Goal: Check status: Check status

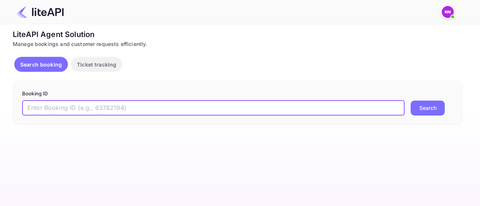
click at [122, 108] on input "text" at bounding box center [213, 108] width 382 height 15
paste input "8953714"
click at [426, 108] on button "Search" at bounding box center [427, 108] width 34 height 15
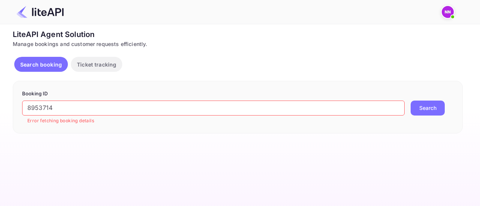
click at [47, 109] on input "8953714" at bounding box center [213, 108] width 382 height 15
paste input "zl1Q9ziSy"
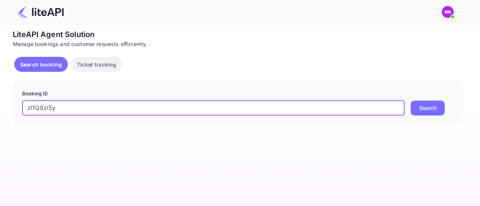
type input "zl1Q9ziSy"
drag, startPoint x: 421, startPoint y: 110, endPoint x: 411, endPoint y: 112, distance: 10.0
click at [421, 110] on button "Search" at bounding box center [427, 108] width 34 height 15
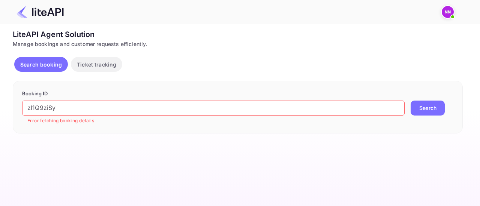
click at [97, 63] on p "Ticket tracking" at bounding box center [96, 65] width 39 height 8
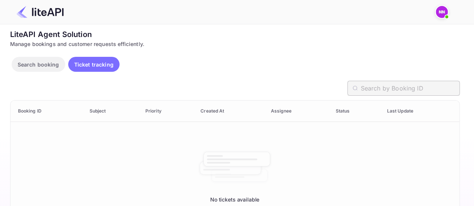
click at [401, 93] on input "text" at bounding box center [409, 88] width 99 height 15
paste input "8953714"
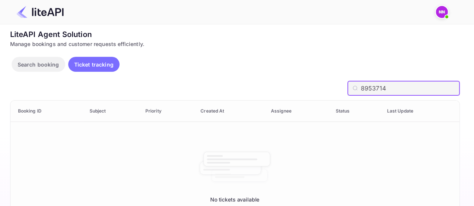
type input "8953714"
click at [399, 86] on input "8953714" at bounding box center [409, 88] width 99 height 15
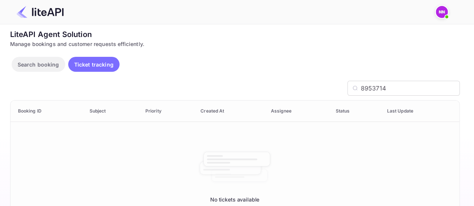
click at [443, 13] on img at bounding box center [442, 12] width 12 height 12
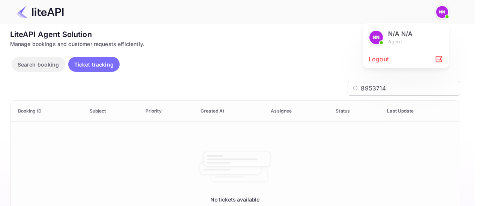
click at [259, 36] on div at bounding box center [240, 103] width 480 height 206
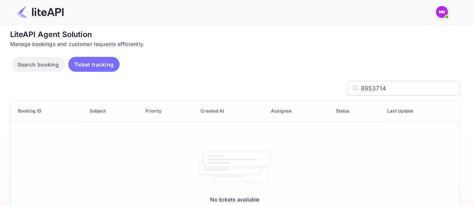
click at [31, 67] on p "Search booking" at bounding box center [39, 65] width 42 height 8
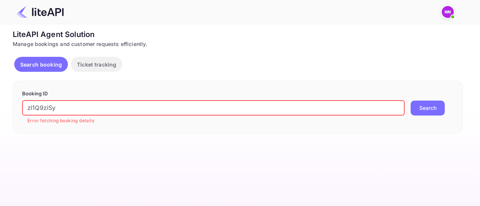
drag, startPoint x: 60, startPoint y: 109, endPoint x: 0, endPoint y: 107, distance: 60.0
click at [0, 107] on div "Unsaved Changes Ticket Affiliate URL https://www.nuitee.com/ Business partner n…" at bounding box center [235, 78] width 471 height 109
paste input "8953714"
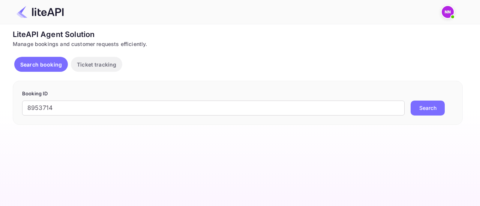
click at [426, 107] on button "Search" at bounding box center [427, 108] width 34 height 15
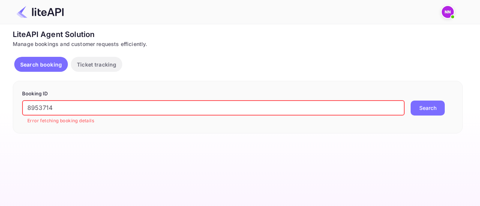
paste input "JGcR2-6Xy"
drag, startPoint x: 71, startPoint y: 109, endPoint x: 0, endPoint y: 110, distance: 71.2
click at [0, 110] on div "Unsaved Changes Ticket Affiliate URL https://www.nuitee.com/ Business partner n…" at bounding box center [235, 78] width 471 height 109
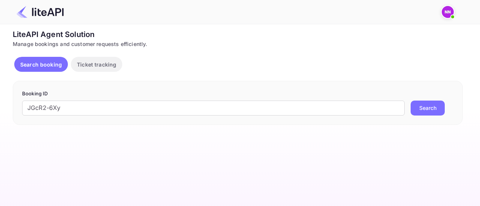
click at [426, 110] on button "Search" at bounding box center [427, 108] width 34 height 15
click at [53, 109] on input "JGcR2-6Xy" at bounding box center [213, 108] width 382 height 15
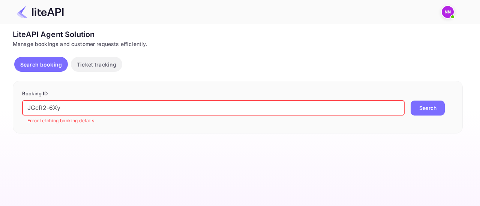
drag, startPoint x: 72, startPoint y: 109, endPoint x: 0, endPoint y: 111, distance: 72.4
click at [0, 111] on div "Unsaved Changes Ticket Affiliate URL https://www.nuitee.com/ Business partner n…" at bounding box center [235, 78] width 471 height 109
paste input "8953402"
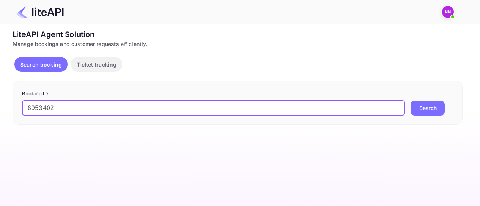
type input "8953402"
click at [432, 108] on button "Search" at bounding box center [427, 108] width 34 height 15
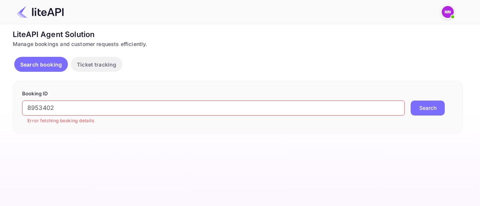
click at [99, 65] on p "Ticket tracking" at bounding box center [96, 65] width 39 height 8
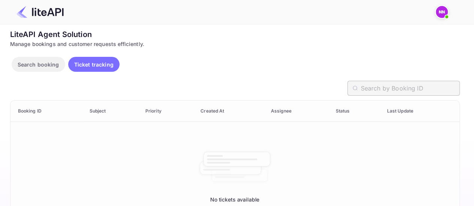
click at [407, 88] on input "text" at bounding box center [409, 88] width 99 height 15
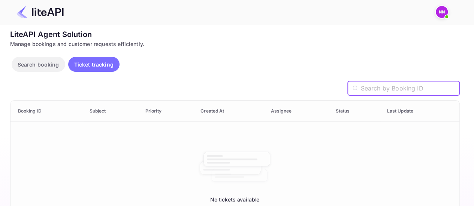
paste input "8953402"
type input "8953402"
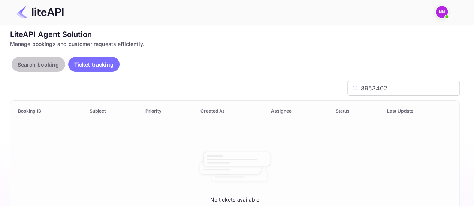
click at [27, 63] on p "Search booking" at bounding box center [39, 65] width 42 height 8
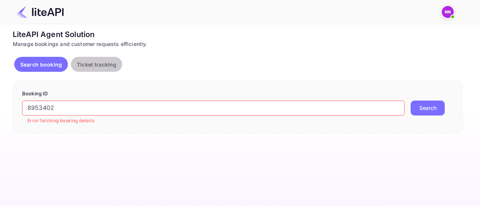
click at [110, 70] on button "Ticket tracking" at bounding box center [96, 64] width 51 height 15
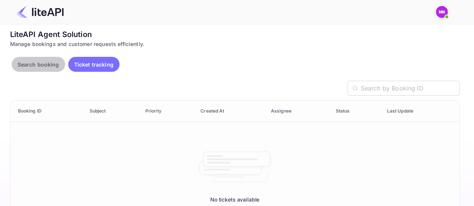
click at [34, 61] on p "Search booking" at bounding box center [39, 65] width 42 height 8
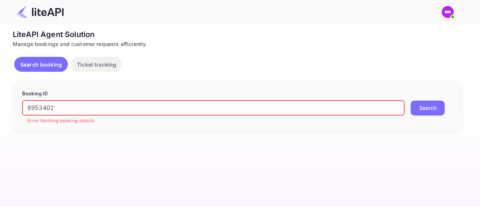
click at [95, 111] on input "8953402" at bounding box center [213, 108] width 382 height 15
paste input "9wCeJYjJp"
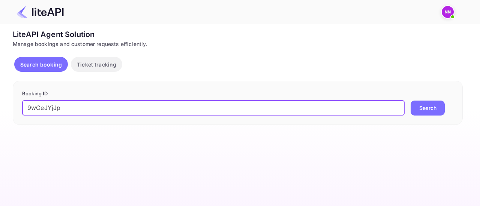
type input "9wCeJYjJp"
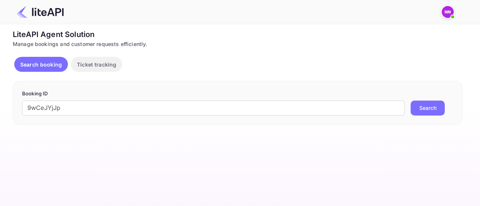
click at [429, 109] on button "Search" at bounding box center [427, 108] width 34 height 15
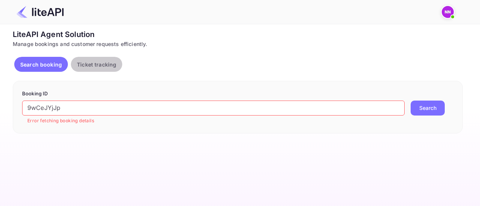
click at [98, 63] on p "Ticket tracking" at bounding box center [96, 65] width 39 height 8
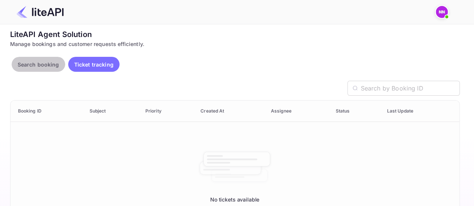
click at [41, 63] on p "Search booking" at bounding box center [39, 65] width 42 height 8
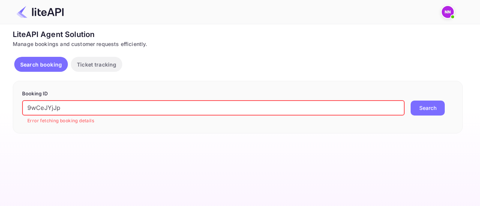
drag, startPoint x: 72, startPoint y: 109, endPoint x: 14, endPoint y: 112, distance: 58.2
click at [0, 112] on div "Unsaved Changes Ticket Affiliate URL https://www.nuitee.com/ Business partner n…" at bounding box center [235, 78] width 471 height 109
paste input "8952983"
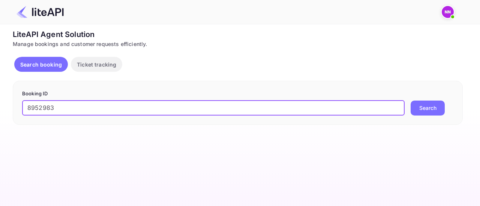
type input "8952983"
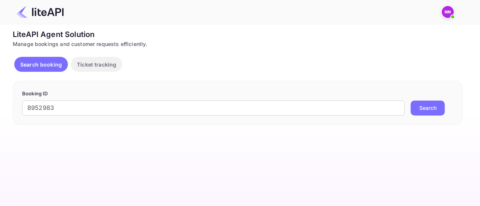
click at [430, 112] on button "Search" at bounding box center [427, 108] width 34 height 15
click at [92, 67] on p "Ticket tracking" at bounding box center [96, 65] width 39 height 8
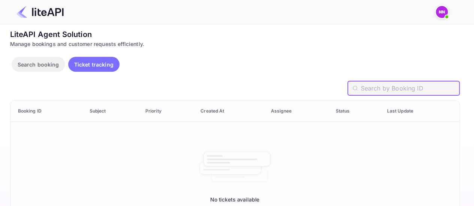
click at [419, 91] on input "text" at bounding box center [409, 88] width 99 height 15
paste input "8952983"
type input "8952983"
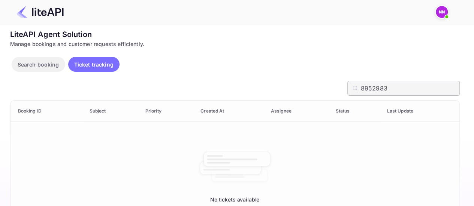
click at [356, 88] on icon at bounding box center [355, 88] width 5 height 6
click at [45, 57] on button "Search booking" at bounding box center [39, 64] width 54 height 15
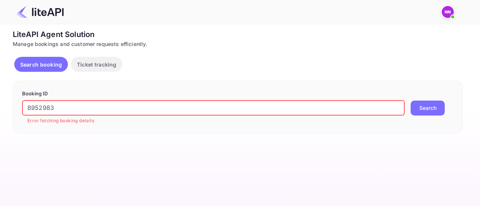
click at [65, 105] on input "8952983" at bounding box center [213, 108] width 382 height 15
paste input "606"
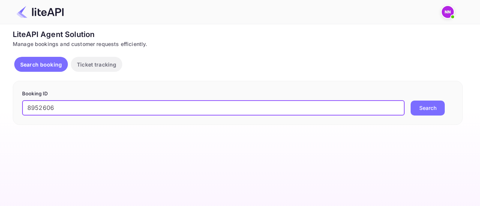
type input "8952606"
click at [425, 108] on button "Search" at bounding box center [427, 108] width 34 height 15
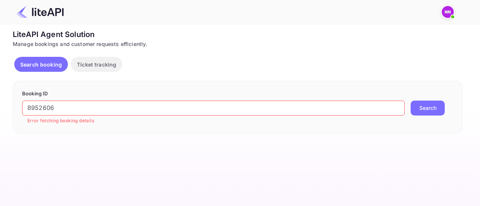
click at [95, 63] on p "Ticket tracking" at bounding box center [96, 65] width 39 height 8
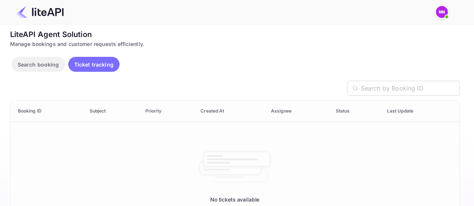
click at [39, 65] on p "Search booking" at bounding box center [39, 65] width 42 height 8
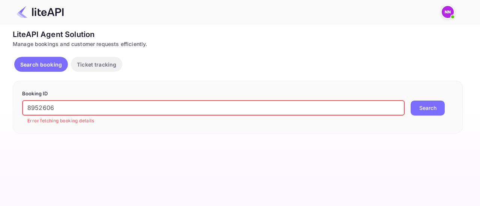
drag, startPoint x: 64, startPoint y: 108, endPoint x: 2, endPoint y: 108, distance: 62.2
click at [10, 108] on div "Ticket Affiliate URL https://www.nuitee.com/ Business partner name Nuitee Trave…" at bounding box center [237, 81] width 457 height 105
paste input "LWoSdLK_v"
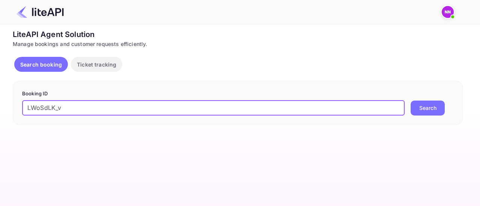
type input "LWoSdLK_v"
click at [428, 105] on button "Search" at bounding box center [427, 108] width 34 height 15
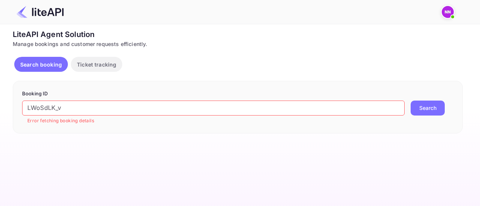
click at [93, 64] on p "Ticket tracking" at bounding box center [96, 65] width 39 height 8
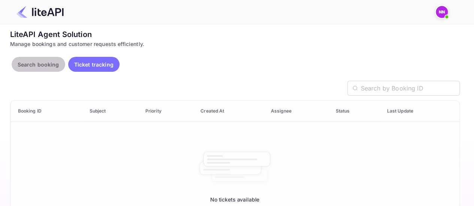
click at [51, 66] on p "Search booking" at bounding box center [39, 65] width 42 height 8
